Goal: Task Accomplishment & Management: Manage account settings

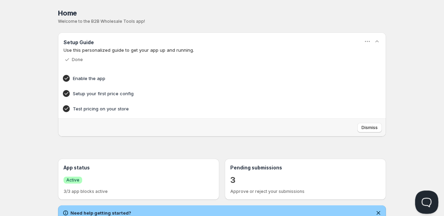
click at [428, 197] on button "Open Beacon popover" at bounding box center [425, 200] width 21 height 21
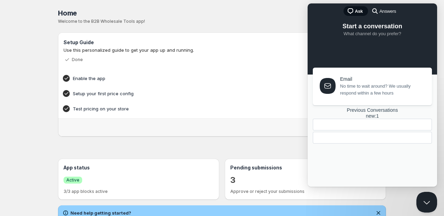
click at [381, 143] on div at bounding box center [371, 138] width 119 height 12
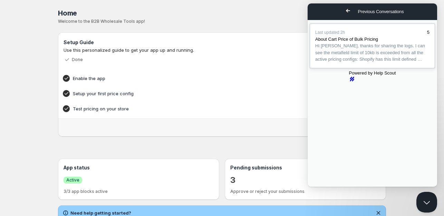
click at [368, 57] on span "Hi [PERSON_NAME], thanks for sharing the logs. I can see the metafield limit of…" at bounding box center [370, 52] width 110 height 19
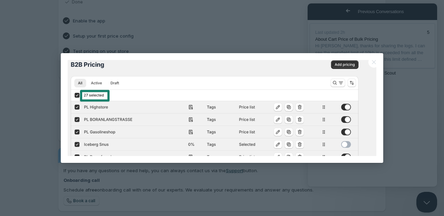
scroll to position [69, 0]
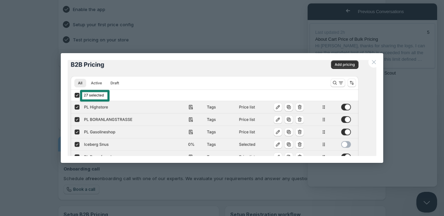
click at [373, 62] on button "Close" at bounding box center [373, 62] width 11 height 11
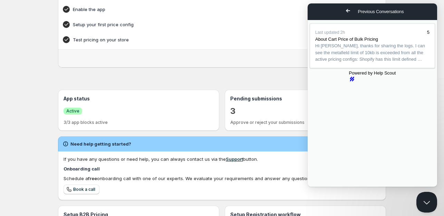
scroll to position [490, 0]
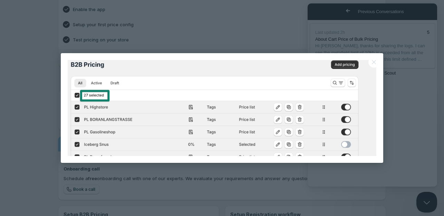
scroll to position [0, 0]
click at [372, 61] on button "Close" at bounding box center [373, 62] width 11 height 11
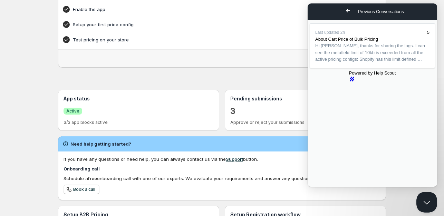
scroll to position [455, 0]
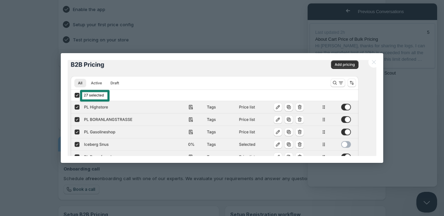
scroll to position [0, 0]
click at [401, 81] on div at bounding box center [222, 108] width 444 height 216
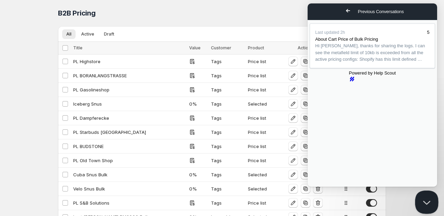
drag, startPoint x: 420, startPoint y: 200, endPoint x: 818, endPoint y: 384, distance: 437.8
click at [420, 200] on button "Close Beacon popover" at bounding box center [425, 200] width 21 height 21
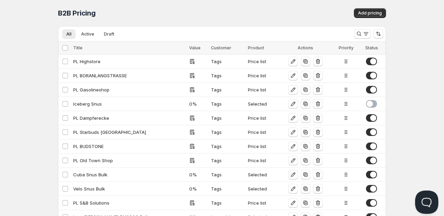
click at [420, 198] on button "Open Beacon popover" at bounding box center [425, 200] width 21 height 21
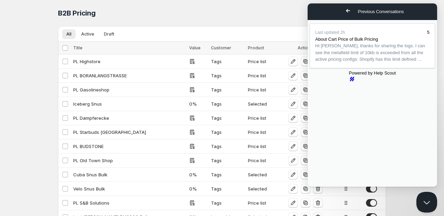
scroll to position [559, 0]
type textarea "You mean to say is about single pricing or all combined? So meta fields values …"
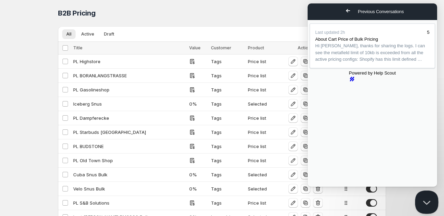
click at [420, 205] on button "Close Beacon popover" at bounding box center [425, 200] width 21 height 21
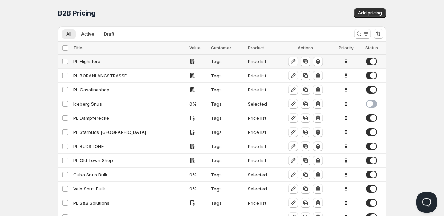
click at [92, 60] on div "PL Highstore" at bounding box center [129, 61] width 112 height 7
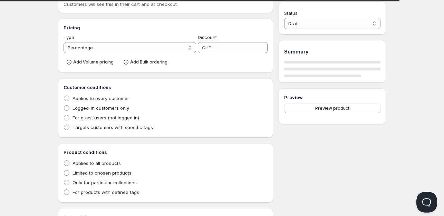
scroll to position [131, 0]
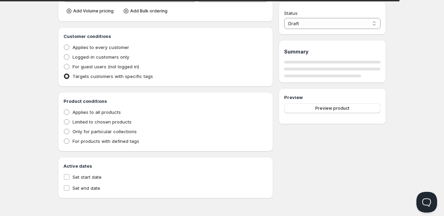
type input "PL Highstore"
type input "PL_HIGHSTORE"
radio input "true"
select select "1"
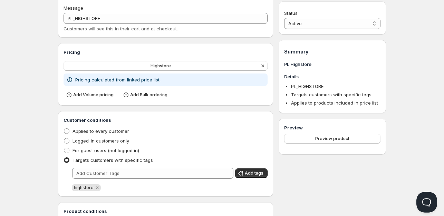
scroll to position [139, 0]
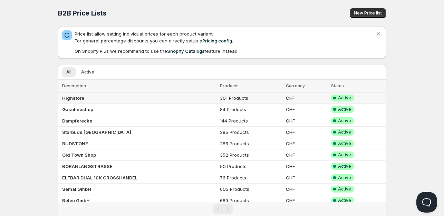
click at [68, 97] on b "Highstore" at bounding box center [73, 98] width 22 height 6
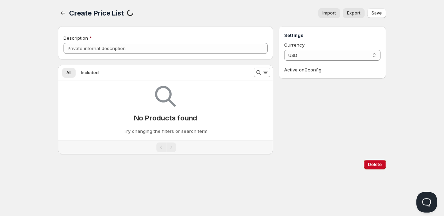
type input "Highstore"
select select "CHF"
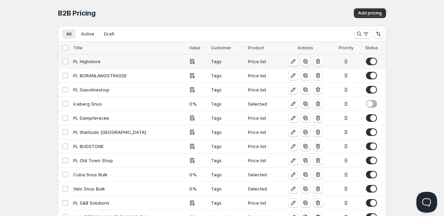
click at [89, 61] on div "PL Highstore" at bounding box center [129, 61] width 112 height 7
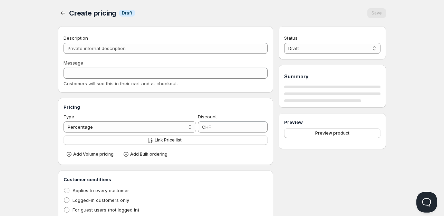
type input "PL Highstore"
type input "PL_HIGHSTORE"
radio input "true"
select select "1"
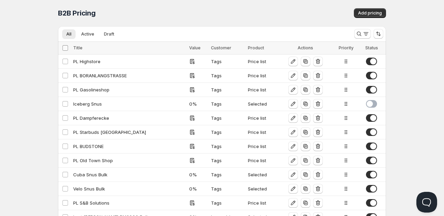
click at [64, 46] on input "Select all Configs" at bounding box center [65, 48] width 6 height 6
checkbox input "true"
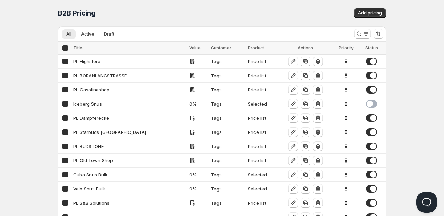
checkbox input "true"
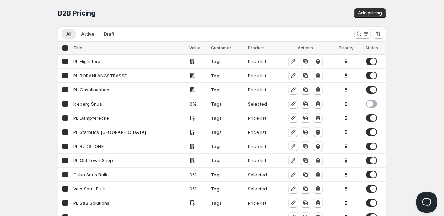
checkbox input "true"
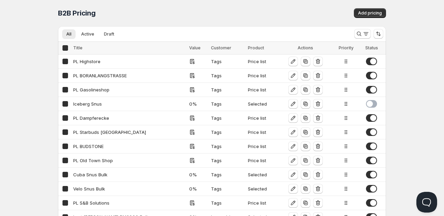
checkbox input "true"
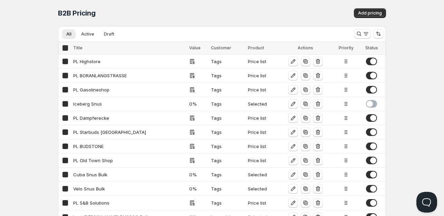
checkbox input "true"
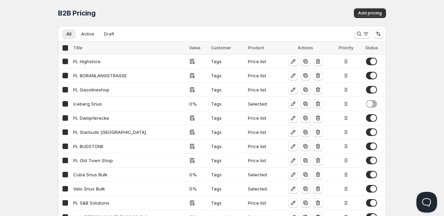
checkbox input "true"
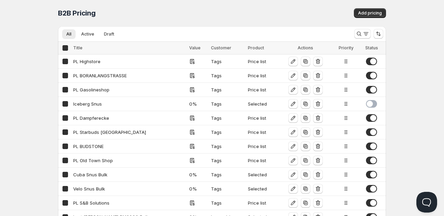
checkbox input "true"
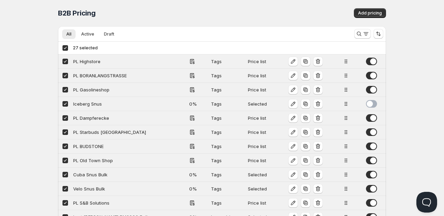
click at [66, 47] on div "Deselect all 27 Configs 27 selected" at bounding box center [80, 48] width 36 height 6
checkbox input "false"
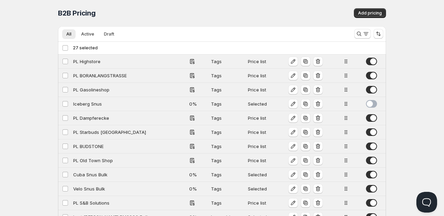
checkbox input "false"
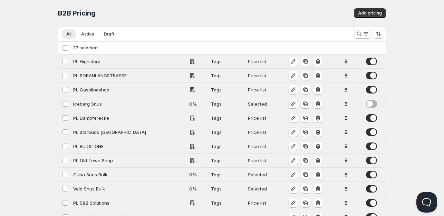
checkbox input "false"
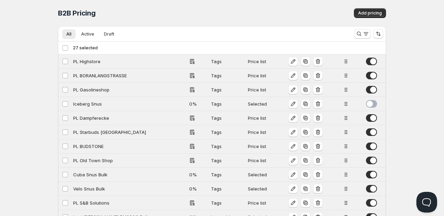
checkbox input "false"
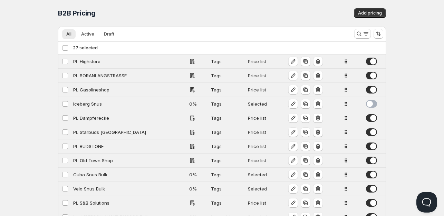
checkbox input "false"
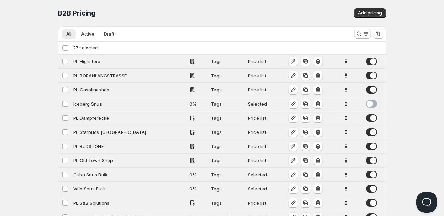
checkbox input "false"
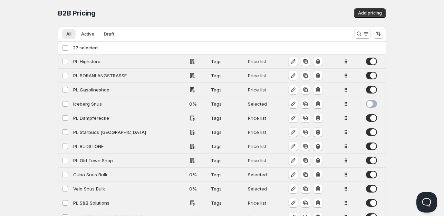
checkbox input "false"
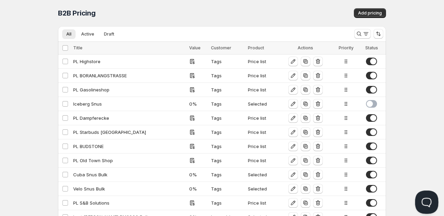
click at [424, 198] on button "Open Beacon popover" at bounding box center [425, 200] width 21 height 21
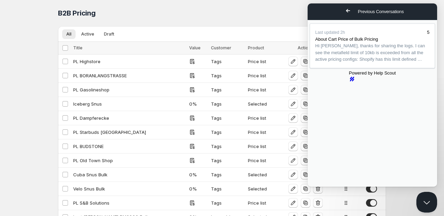
scroll to position [534, 0]
click at [423, 198] on button "Close Beacon popover" at bounding box center [425, 200] width 21 height 21
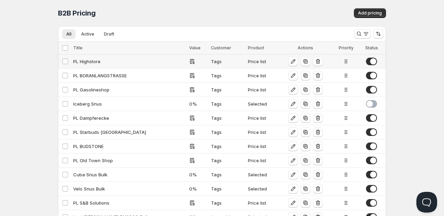
click at [90, 60] on div "PL Highstore" at bounding box center [129, 61] width 112 height 7
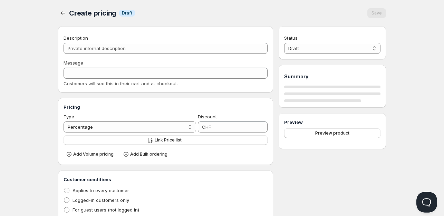
type input "PL Highstore"
type input "PL_HIGHSTORE"
radio input "true"
select select "1"
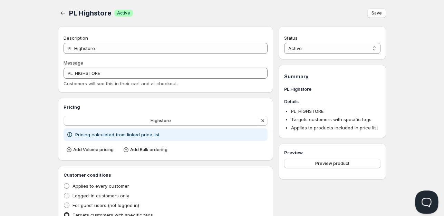
click at [422, 194] on button "Open Beacon popover" at bounding box center [425, 200] width 21 height 21
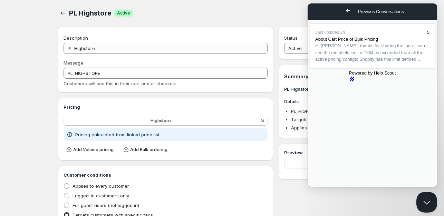
scroll to position [499, 0]
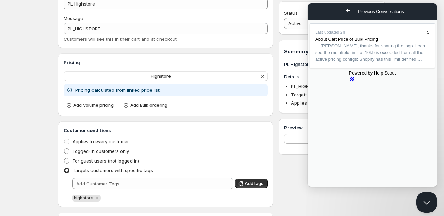
scroll to position [0, 0]
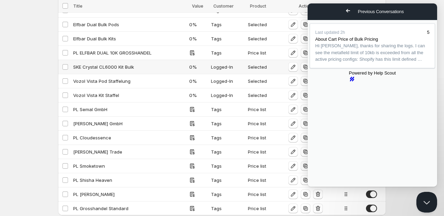
scroll to position [236, 0]
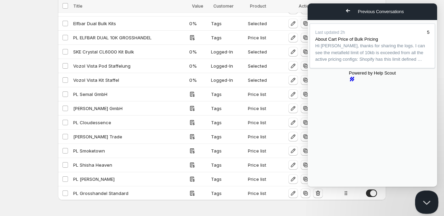
click at [425, 198] on button "Close Beacon popover" at bounding box center [425, 200] width 21 height 21
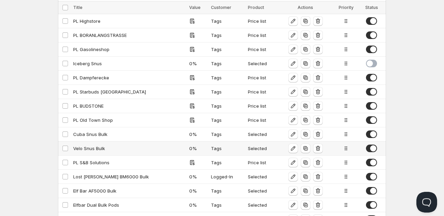
scroll to position [0, 0]
